Goal: Navigation & Orientation: Find specific page/section

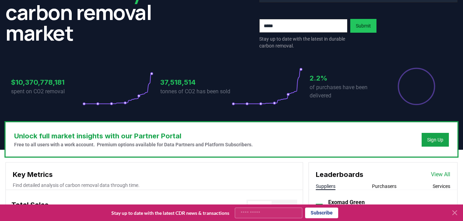
scroll to position [10, 0]
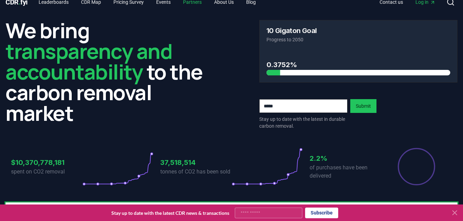
click at [197, 1] on link "Partners" at bounding box center [193, 2] width 30 height 12
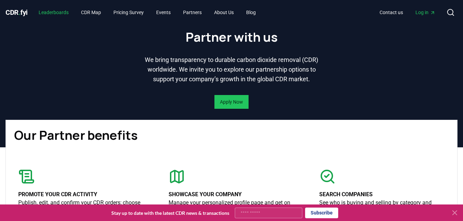
click at [61, 13] on link "Leaderboards" at bounding box center [53, 12] width 41 height 12
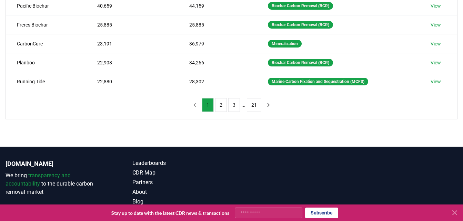
scroll to position [236, 0]
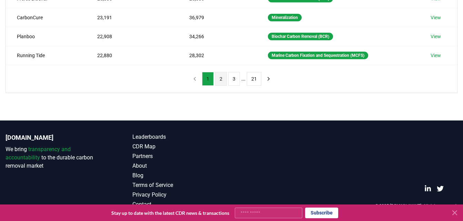
click at [220, 80] on button "2" at bounding box center [221, 79] width 12 height 14
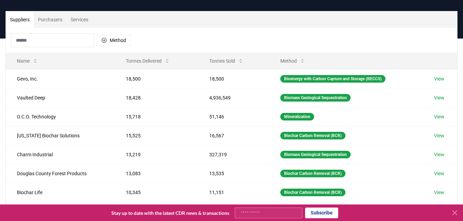
scroll to position [31, 0]
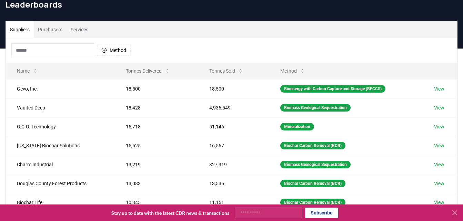
click at [56, 31] on button "Purchasers" at bounding box center [50, 29] width 33 height 17
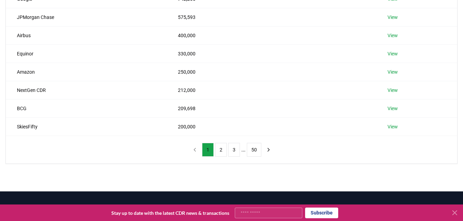
scroll to position [158, 0]
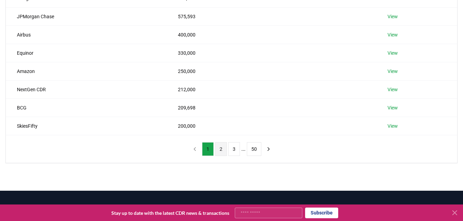
click at [221, 147] on button "2" at bounding box center [221, 149] width 12 height 14
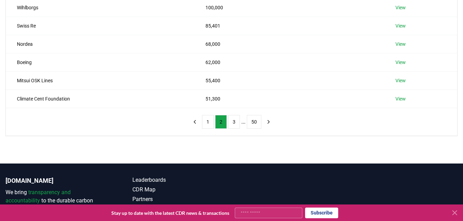
scroll to position [188, 0]
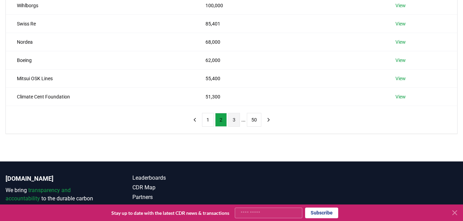
click at [234, 117] on button "3" at bounding box center [234, 120] width 12 height 14
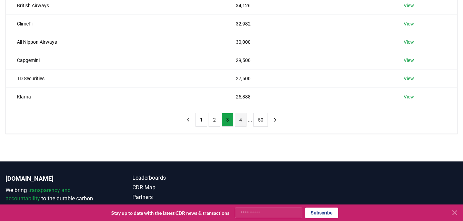
click at [239, 117] on button "4" at bounding box center [241, 120] width 12 height 14
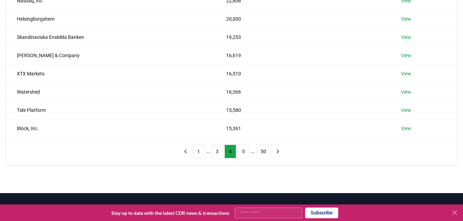
scroll to position [178, 0]
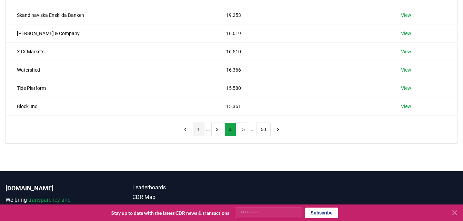
click at [197, 129] on button "1" at bounding box center [199, 130] width 12 height 14
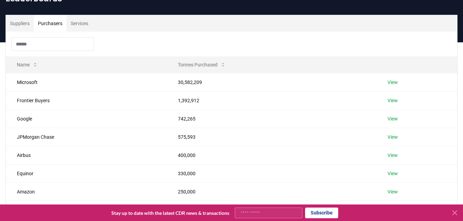
scroll to position [3, 0]
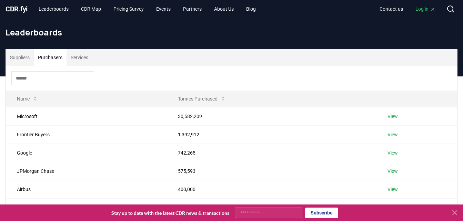
drag, startPoint x: 463, startPoint y: 31, endPoint x: 466, endPoint y: 47, distance: 16.2
click at [463, 47] on html "CDR . fyi Leaderboards CDR Map Pricing Survey Events Partners About Us Blog Con…" at bounding box center [231, 222] width 463 height 450
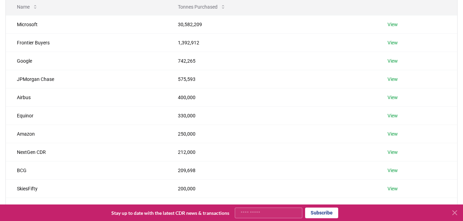
scroll to position [0, 0]
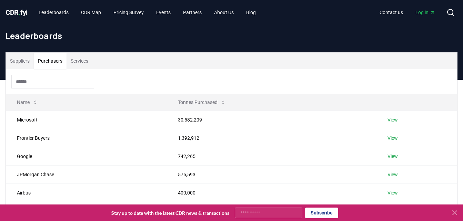
click at [444, 55] on div "Suppliers Purchasers Services" at bounding box center [231, 61] width 451 height 17
click at [173, 12] on link "Events" at bounding box center [164, 12] width 26 height 12
